Goal: Communication & Community: Answer question/provide support

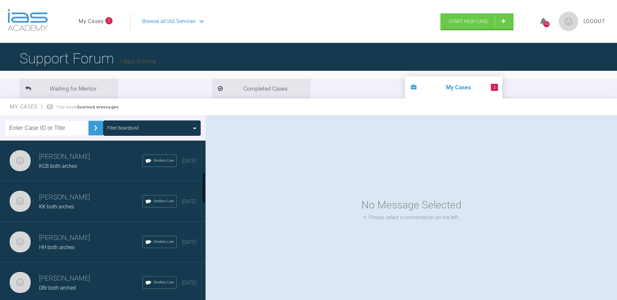
scroll to position [163, 0]
click at [405, 85] on li "2 My Cases" at bounding box center [454, 87] width 98 height 22
drag, startPoint x: 264, startPoint y: 85, endPoint x: 240, endPoint y: 90, distance: 24.3
click at [405, 85] on li "2 My Cases" at bounding box center [454, 87] width 98 height 22
click at [491, 88] on span "2" at bounding box center [494, 87] width 7 height 7
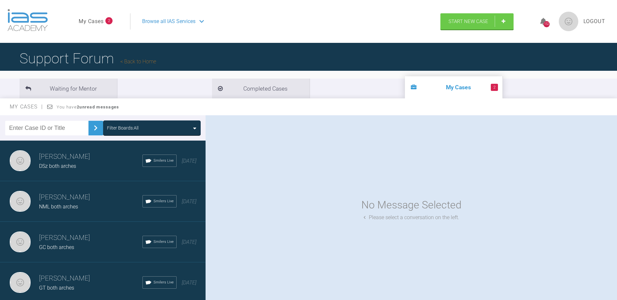
click at [491, 88] on span "2" at bounding box center [494, 87] width 7 height 7
click at [405, 86] on li "2 My Cases" at bounding box center [454, 87] width 98 height 22
drag, startPoint x: 303, startPoint y: 87, endPoint x: 275, endPoint y: 98, distance: 29.8
click at [491, 87] on span "2" at bounding box center [494, 87] width 7 height 7
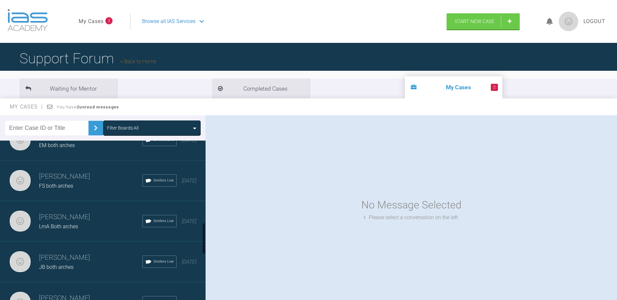
scroll to position [423, 0]
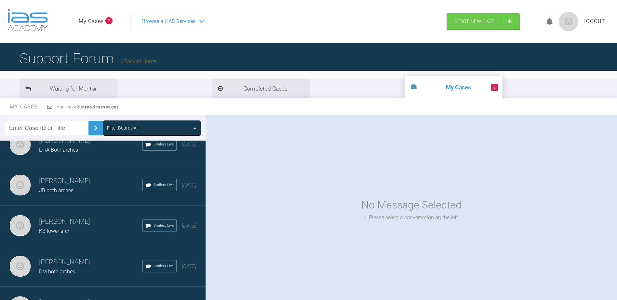
drag, startPoint x: 50, startPoint y: 108, endPoint x: 93, endPoint y: 101, distance: 43.7
click at [50, 107] on icon at bounding box center [50, 106] width 6 height 5
click at [89, 107] on strong "2 unread messages" at bounding box center [98, 107] width 42 height 5
drag, startPoint x: 89, startPoint y: 107, endPoint x: 98, endPoint y: 105, distance: 8.9
click at [98, 105] on strong "2 unread messages" at bounding box center [98, 107] width 42 height 5
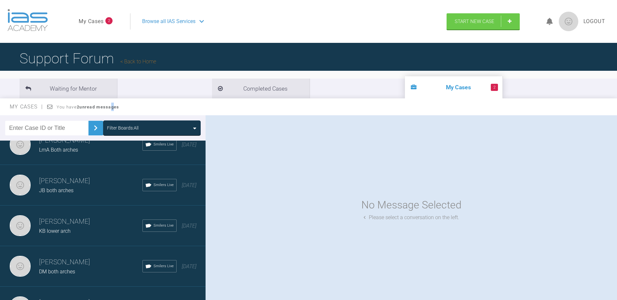
click at [126, 108] on div "My Cases You have 2 unread messages" at bounding box center [308, 107] width 617 height 17
drag, startPoint x: 126, startPoint y: 108, endPoint x: 260, endPoint y: 88, distance: 135.2
click at [405, 88] on li "2 My Cases" at bounding box center [454, 87] width 98 height 22
click at [491, 87] on span "2" at bounding box center [494, 87] width 7 height 7
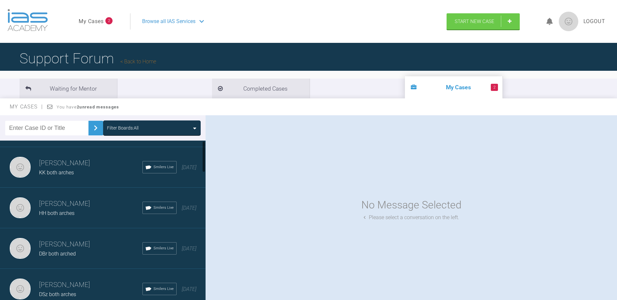
scroll to position [0, 0]
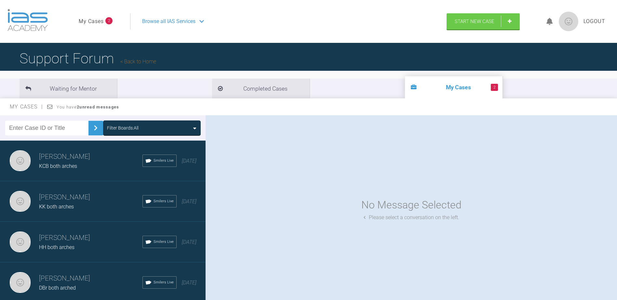
click at [405, 87] on li "2 My Cases" at bounding box center [454, 87] width 98 height 22
drag, startPoint x: 277, startPoint y: 87, endPoint x: 259, endPoint y: 88, distance: 17.6
click at [405, 88] on li "2 My Cases" at bounding box center [454, 87] width 98 height 22
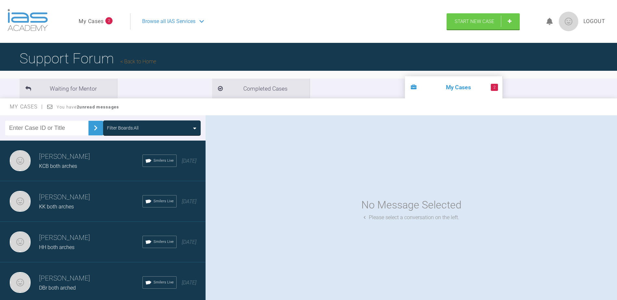
click at [491, 85] on span "2" at bounding box center [494, 87] width 7 height 7
click at [405, 83] on li "2 My Cases" at bounding box center [454, 87] width 98 height 22
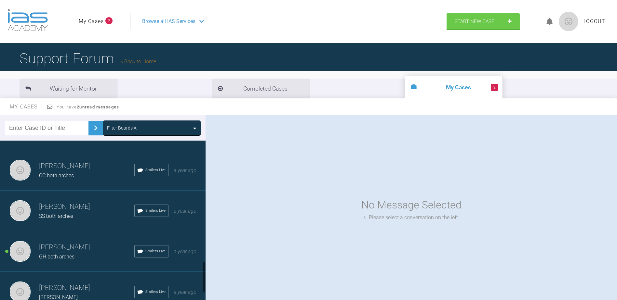
scroll to position [670, 0]
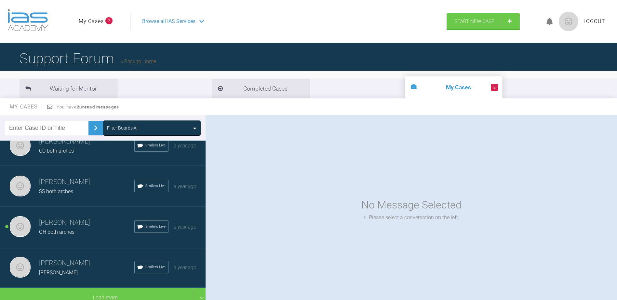
click at [60, 220] on h3 "[PERSON_NAME]" at bounding box center [86, 222] width 95 height 11
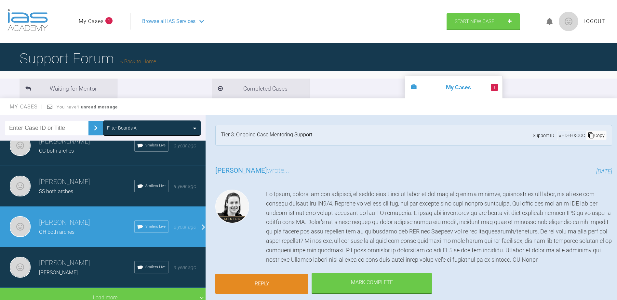
click at [277, 280] on link "Reply" at bounding box center [261, 284] width 93 height 20
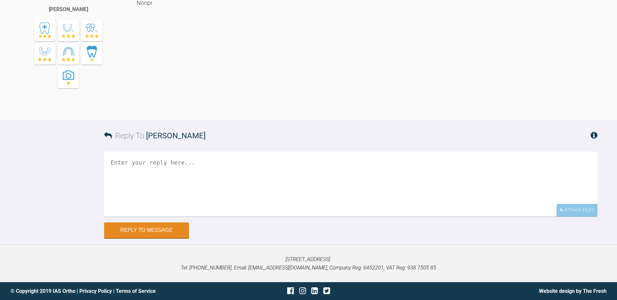
scroll to position [5492, 0]
paste textarea "Dear Dr, previous IPR has been taken into consideration in the second plan. it …"
click at [109, 160] on textarea "Dear Dr, previous IPR has been taken into consideration in the second plan. it …" at bounding box center [350, 184] width 493 height 65
type textarea "Dear Dr, previous IPR has been taken into consideration in the second plan. it …"
